Goal: Task Accomplishment & Management: Use online tool/utility

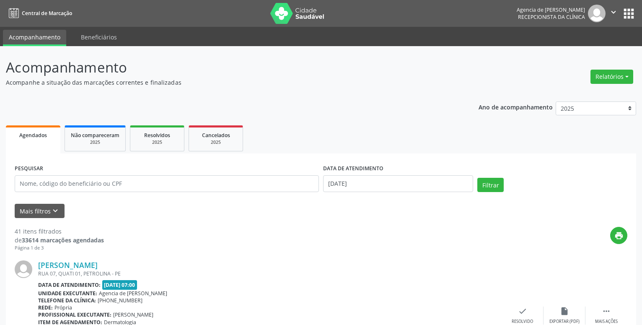
click at [609, 76] on button "Relatórios" at bounding box center [611, 77] width 43 height 14
click at [587, 96] on link "Agendamentos" at bounding box center [588, 95] width 90 height 12
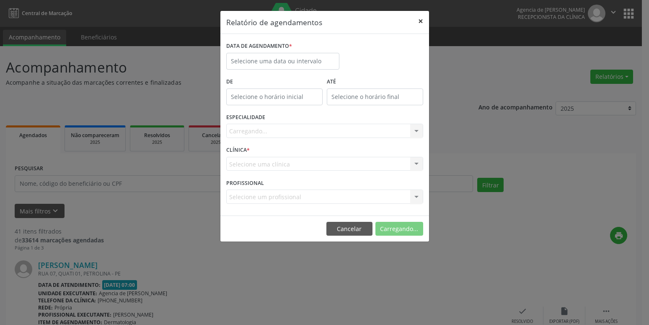
click at [417, 17] on button "×" at bounding box center [420, 21] width 17 height 21
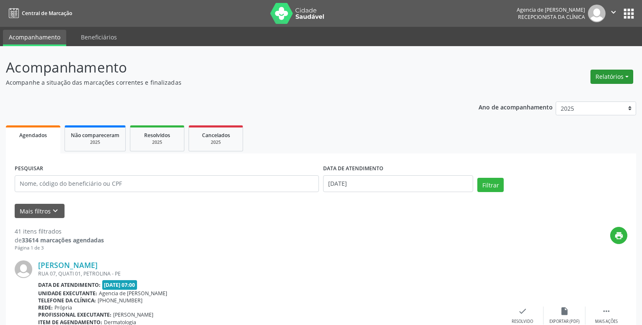
click at [610, 77] on button "Relatórios" at bounding box center [611, 77] width 43 height 14
click at [583, 95] on link "Agendamentos" at bounding box center [588, 95] width 90 height 12
select select "7"
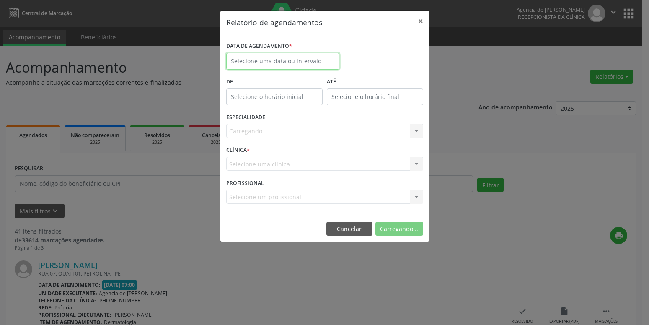
click at [325, 63] on input "text" at bounding box center [282, 61] width 113 height 17
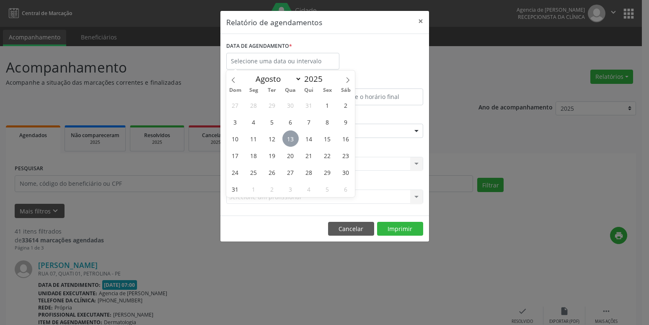
click at [298, 138] on span "13" at bounding box center [290, 138] width 16 height 16
type input "[DATE]"
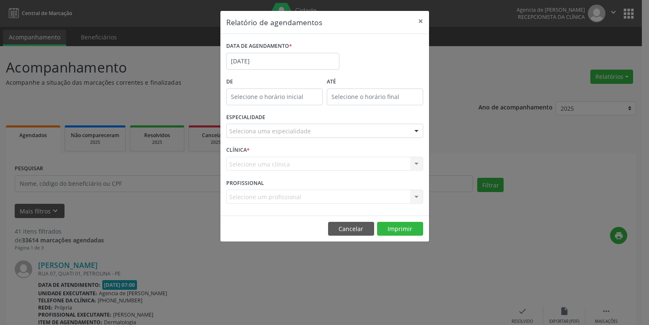
click at [315, 134] on div "Seleciona uma especialidade" at bounding box center [324, 131] width 197 height 14
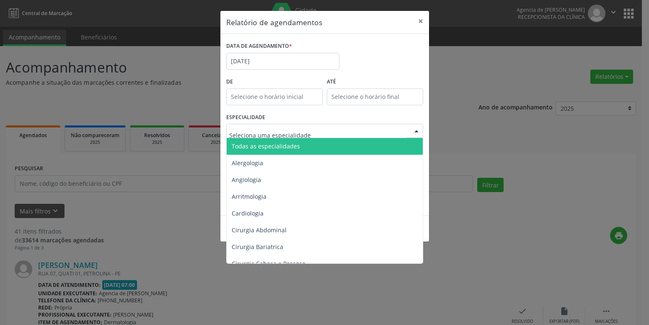
click at [317, 152] on span "Todas as especialidades" at bounding box center [325, 146] width 197 height 17
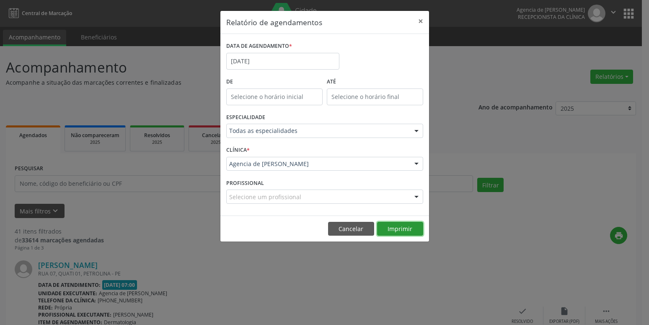
click at [400, 227] on button "Imprimir" at bounding box center [400, 229] width 46 height 14
click at [421, 19] on button "×" at bounding box center [420, 21] width 17 height 21
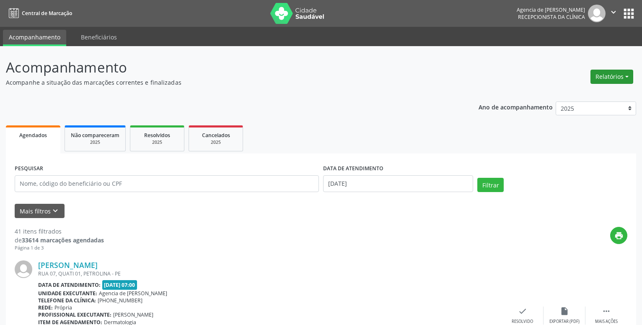
click at [618, 75] on button "Relatórios" at bounding box center [611, 77] width 43 height 14
click at [602, 88] on ul "Agendamentos Procedimentos realizados" at bounding box center [588, 100] width 91 height 30
click at [597, 95] on link "Agendamentos" at bounding box center [588, 95] width 90 height 12
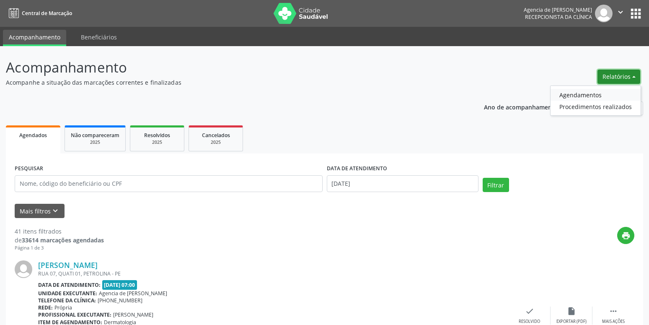
select select "7"
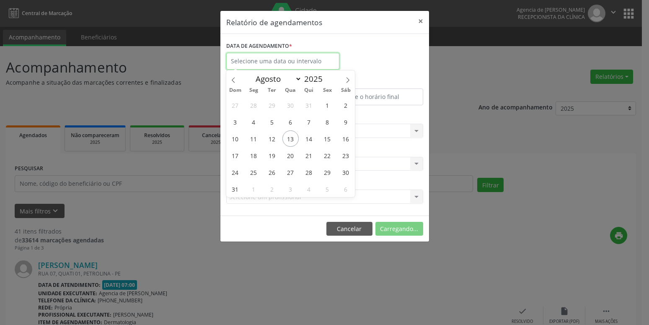
click at [316, 60] on input "text" at bounding box center [282, 61] width 113 height 17
click at [310, 140] on span "14" at bounding box center [309, 138] width 16 height 16
type input "[DATE]"
click at [310, 140] on span "14" at bounding box center [309, 138] width 16 height 16
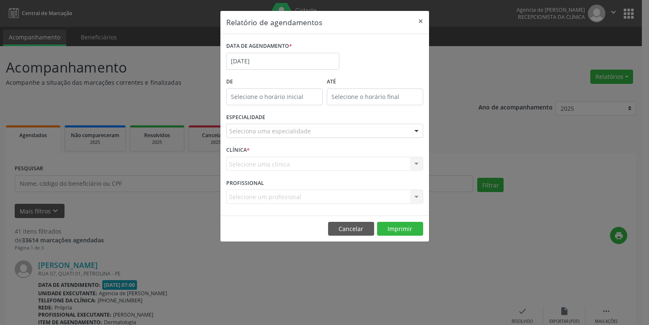
click at [322, 134] on div "Seleciona uma especialidade" at bounding box center [324, 131] width 197 height 14
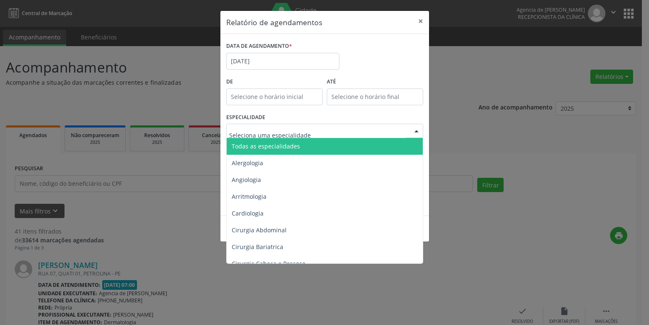
click at [313, 147] on span "Todas as especialidades" at bounding box center [325, 146] width 197 height 17
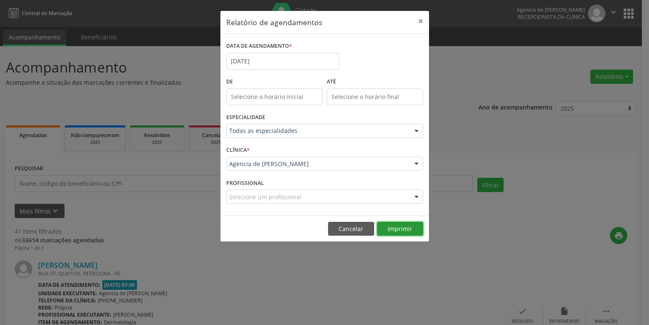
click at [394, 224] on button "Imprimir" at bounding box center [400, 229] width 46 height 14
